Goal: Information Seeking & Learning: Check status

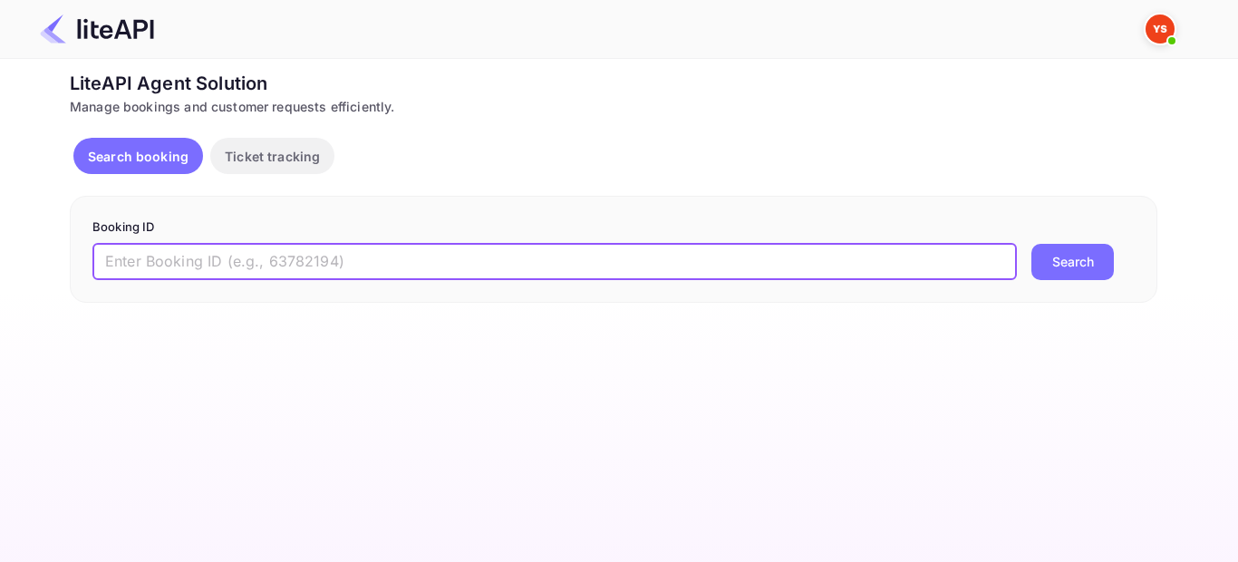
click at [304, 261] on input "text" at bounding box center [554, 262] width 924 height 36
type input "9159068"
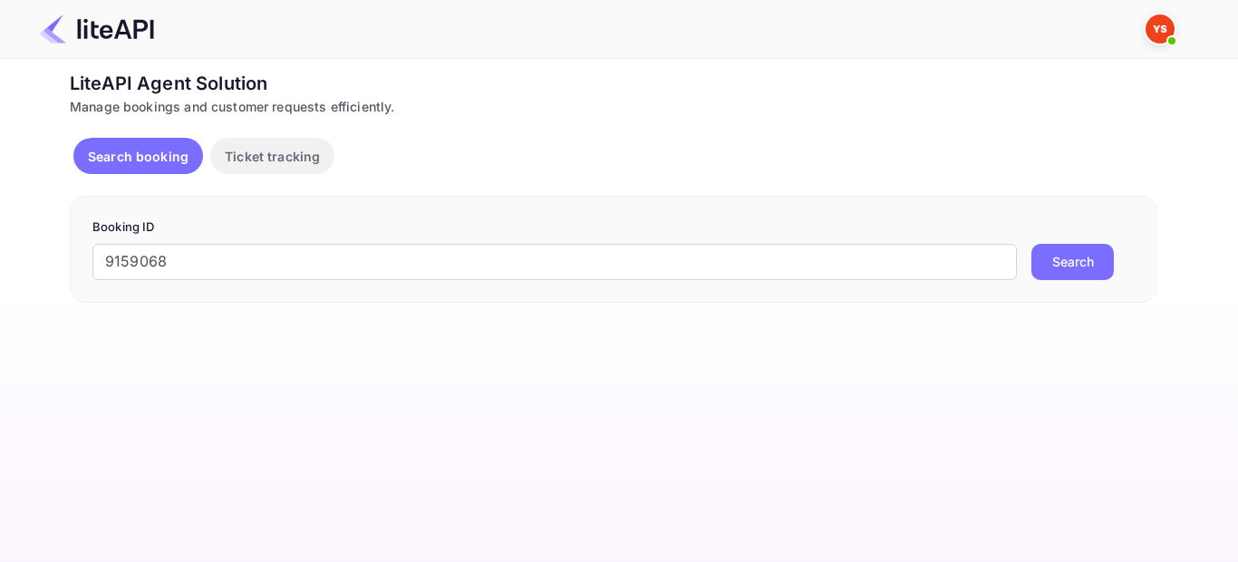
click at [1056, 270] on button "Search" at bounding box center [1072, 262] width 82 height 36
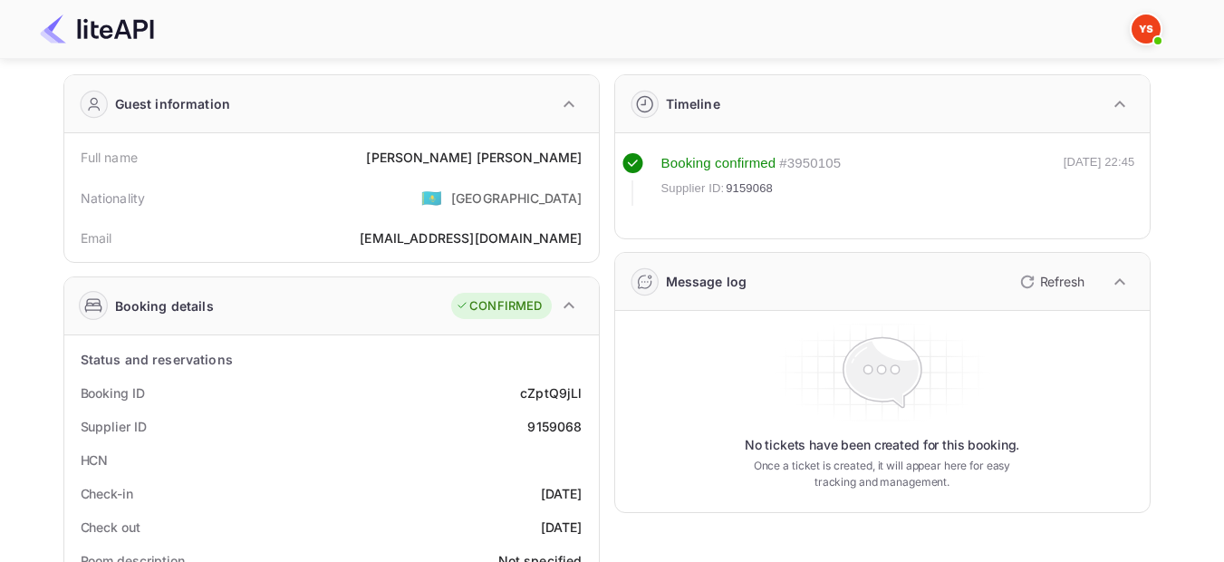
scroll to position [91, 0]
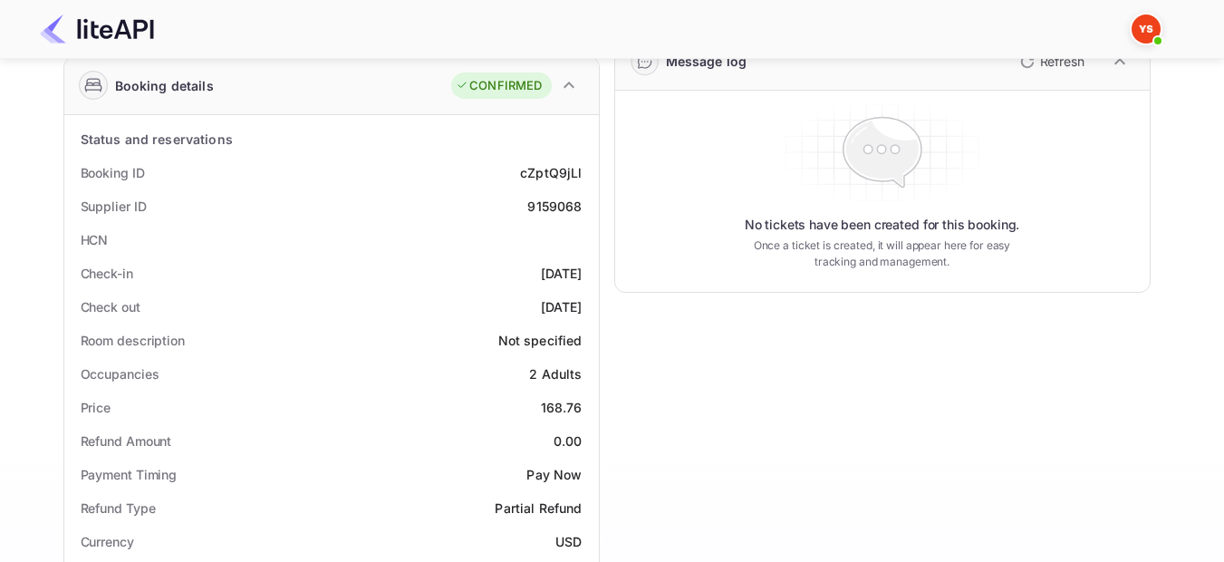
scroll to position [272, 0]
